Goal: Check status: Check status

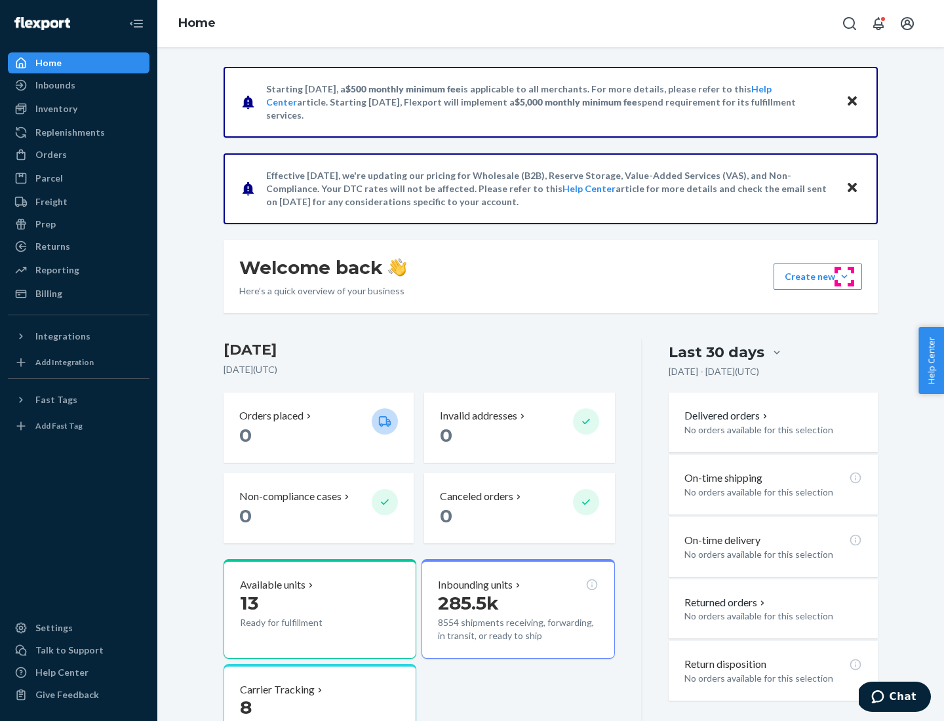
click at [844, 277] on button "Create new Create new inbound Create new order Create new product" at bounding box center [817, 277] width 88 height 26
click at [45, 224] on div "Prep" at bounding box center [45, 224] width 20 height 13
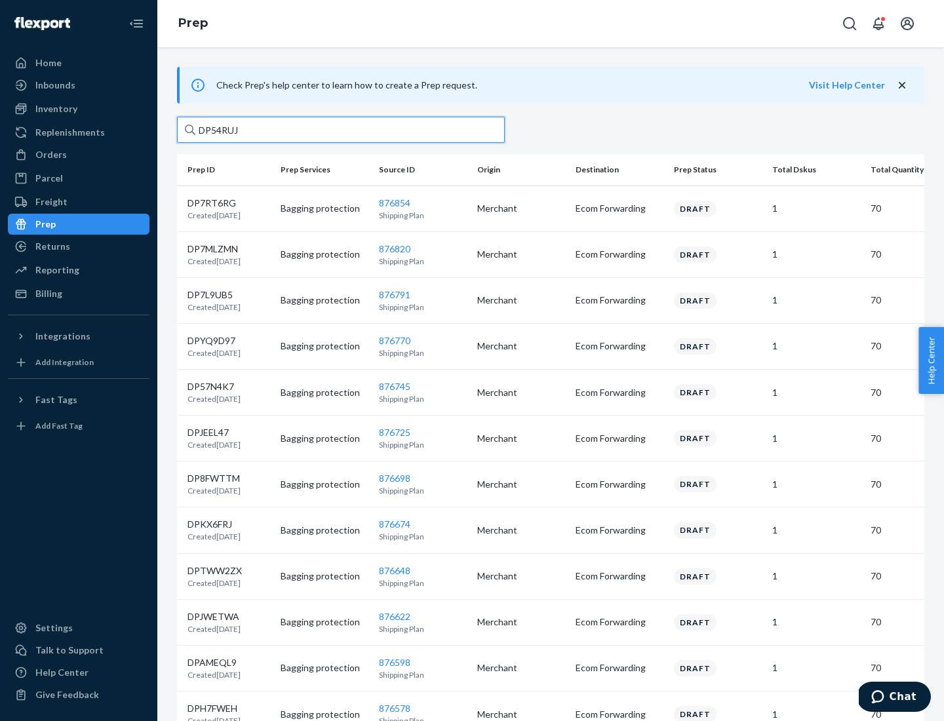
type input "DP54RUJL"
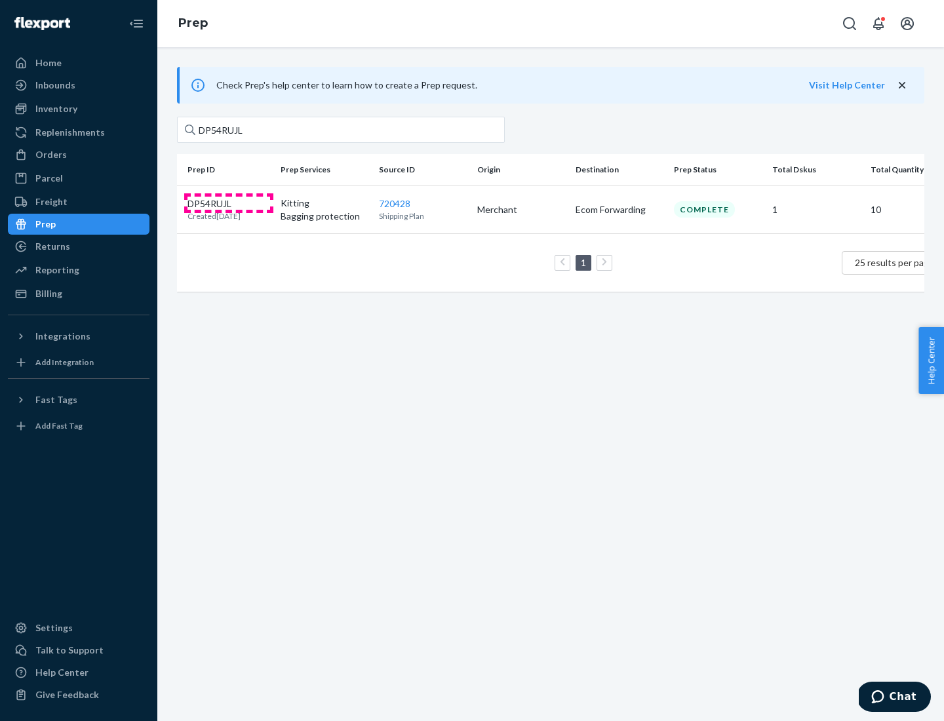
click at [229, 203] on p "DP54RUJL" at bounding box center [213, 203] width 53 height 13
